Goal: Browse casually: Explore the website without a specific task or goal

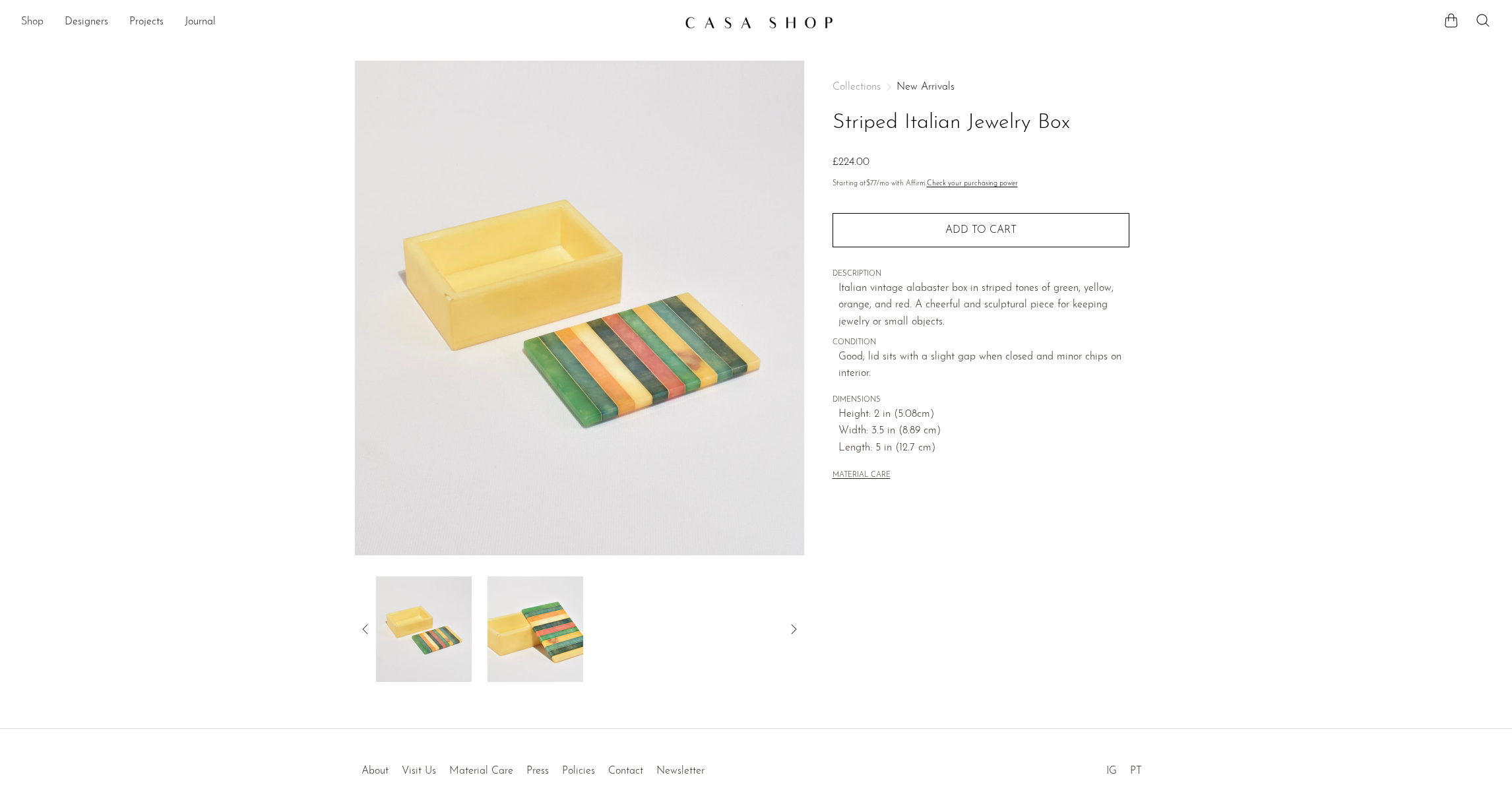
click at [29, 22] on link "Shop" at bounding box center [33, 22] width 22 height 17
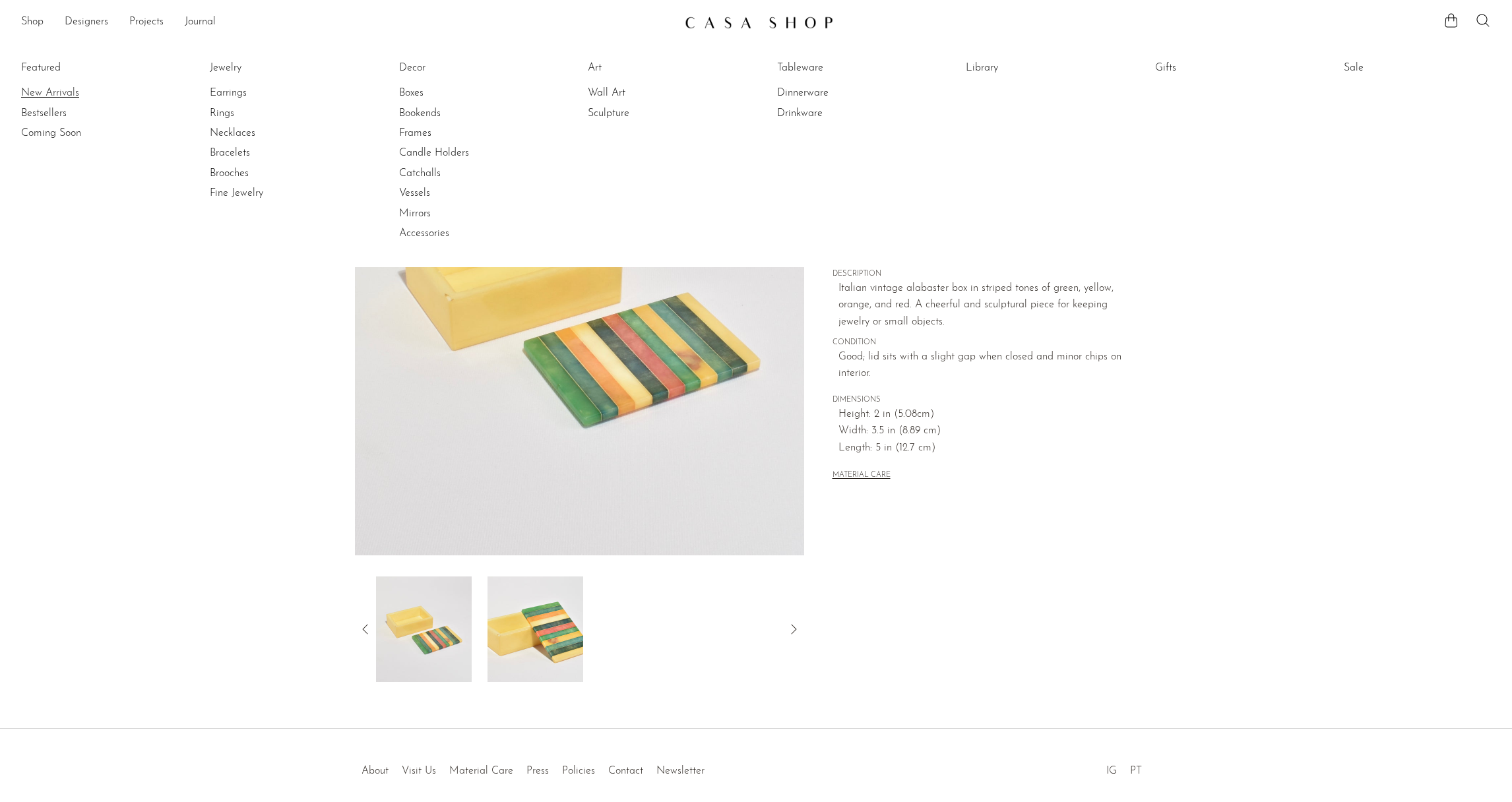
click at [33, 97] on link "New Arrivals" at bounding box center [71, 93] width 99 height 14
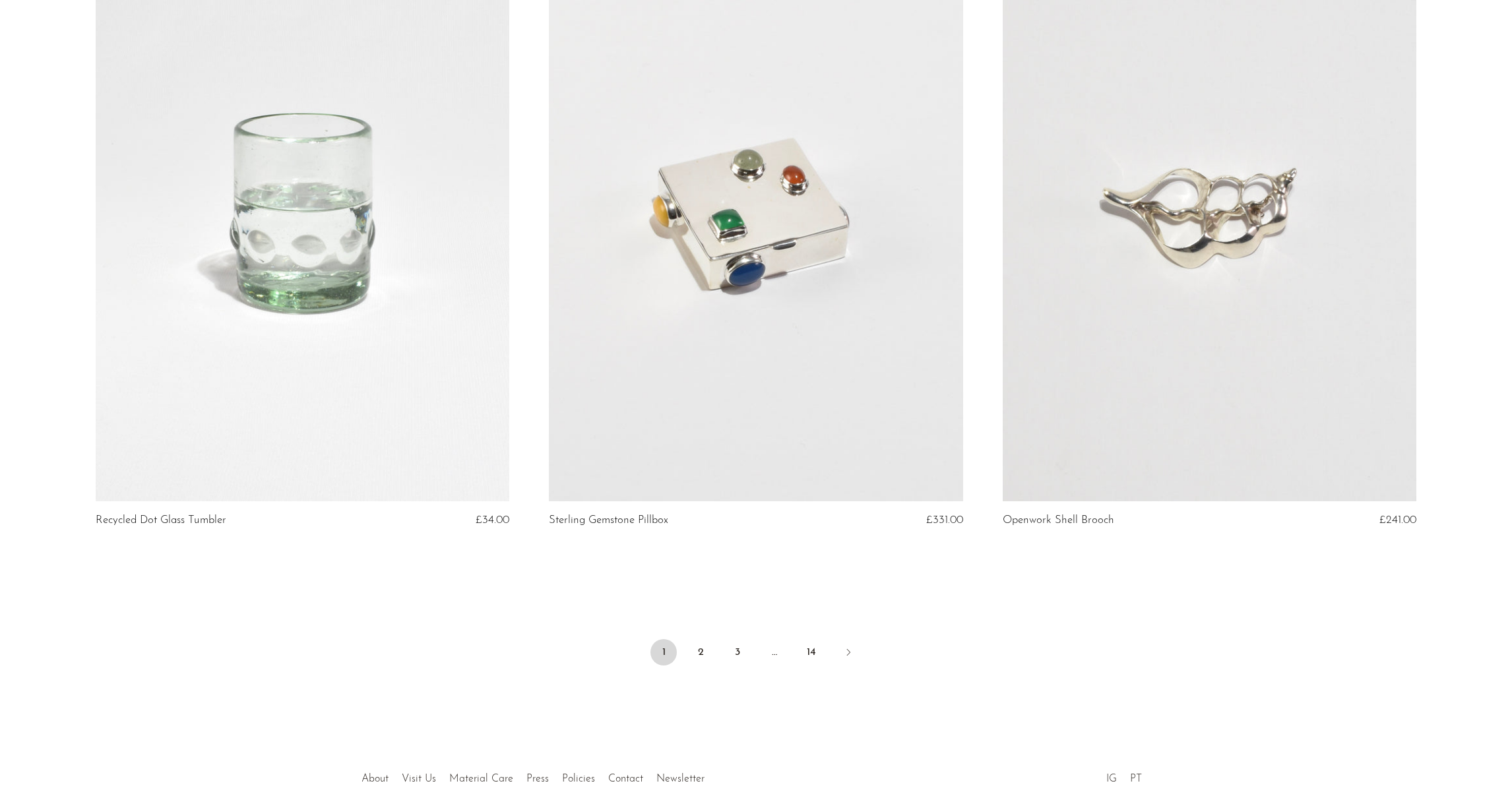
scroll to position [7282, 0]
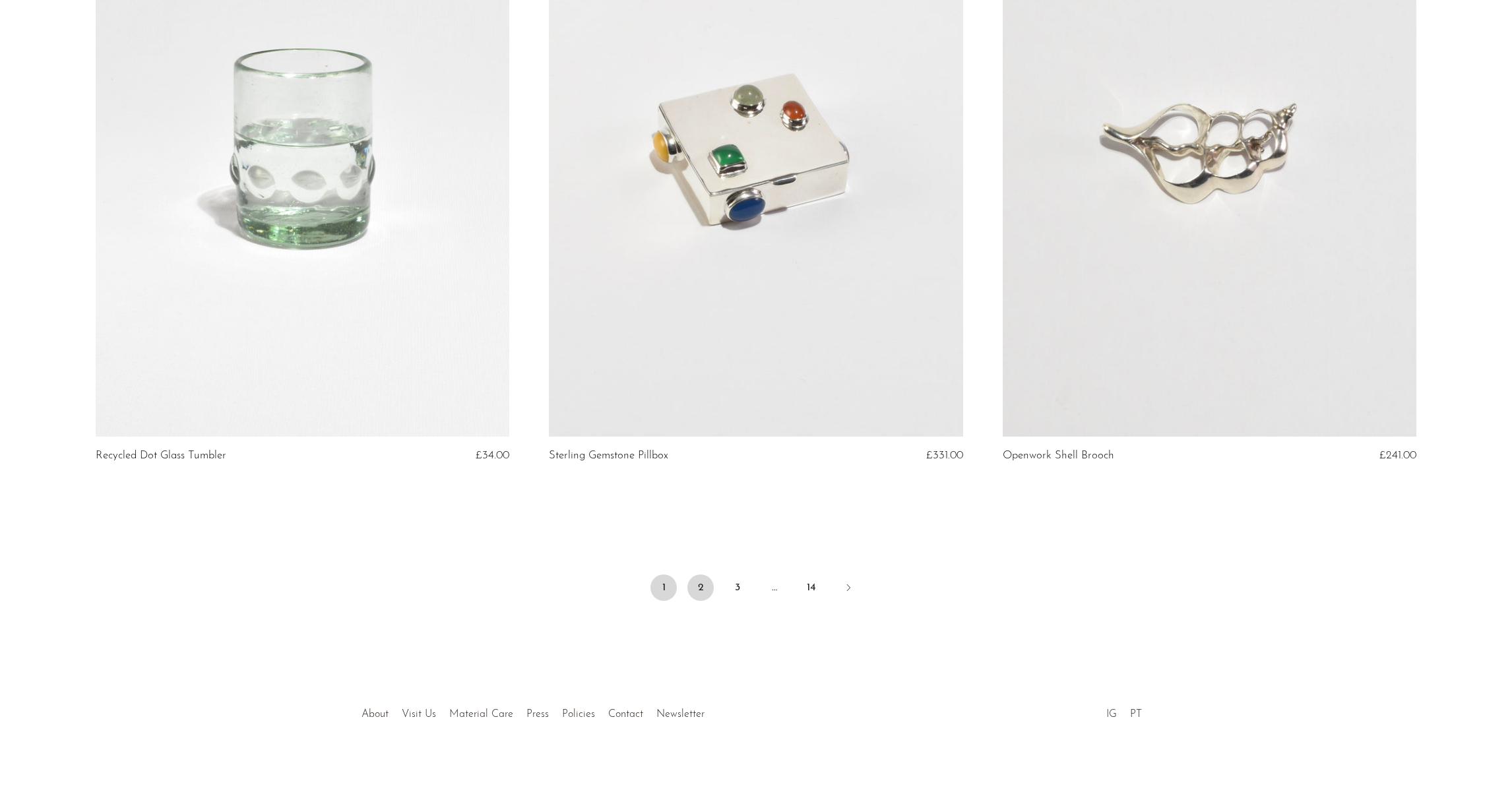
click at [700, 584] on link "2" at bounding box center [700, 587] width 26 height 26
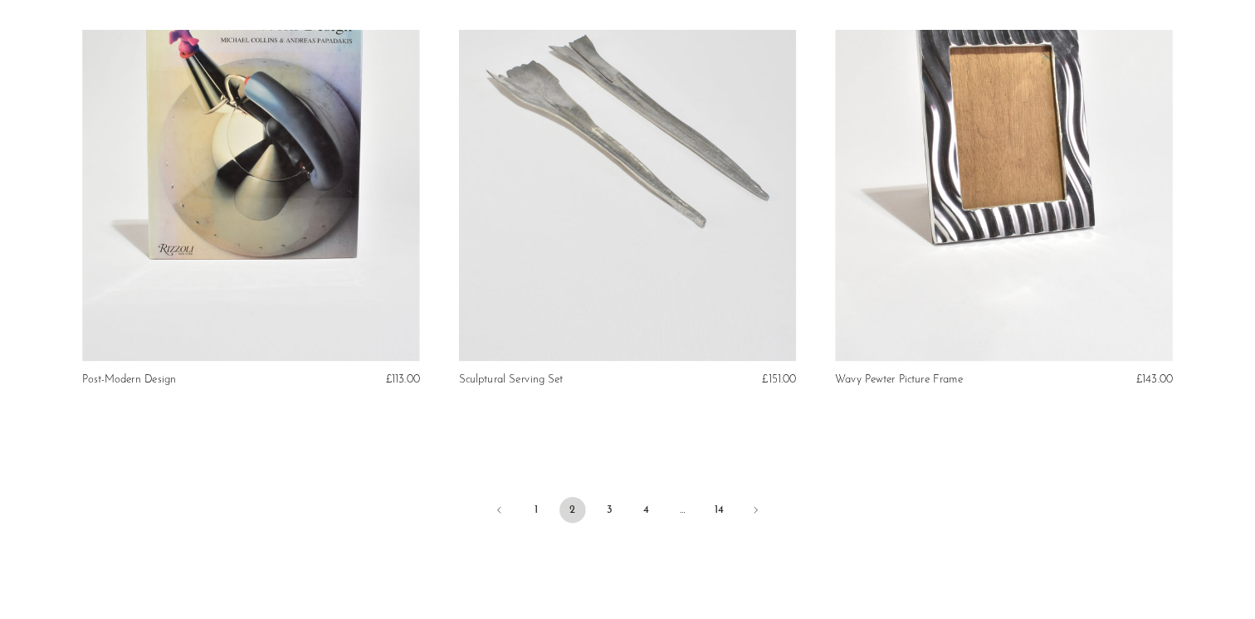
scroll to position [6319, 0]
